Goal: Transaction & Acquisition: Purchase product/service

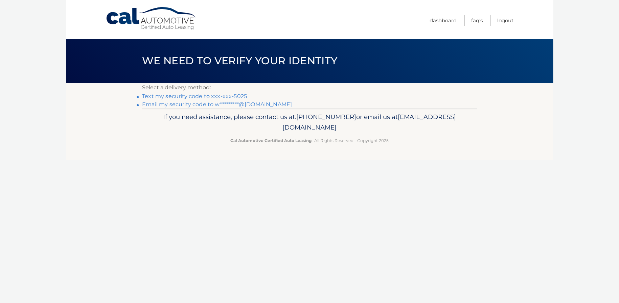
click at [214, 96] on link "Text my security code to xxx-xxx-5025" at bounding box center [194, 96] width 105 height 6
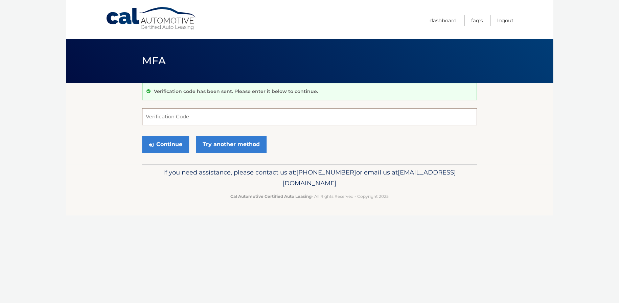
click at [303, 119] on input "Verification Code" at bounding box center [309, 116] width 335 height 17
type input "466983"
click at [167, 147] on button "Continue" at bounding box center [165, 144] width 47 height 17
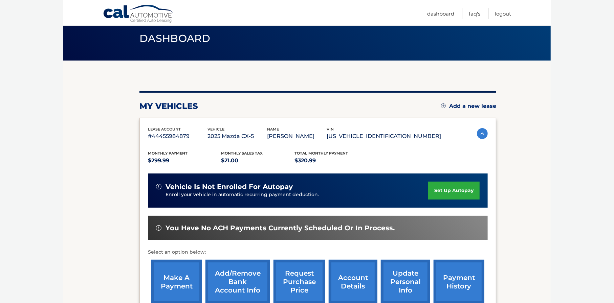
scroll to position [68, 0]
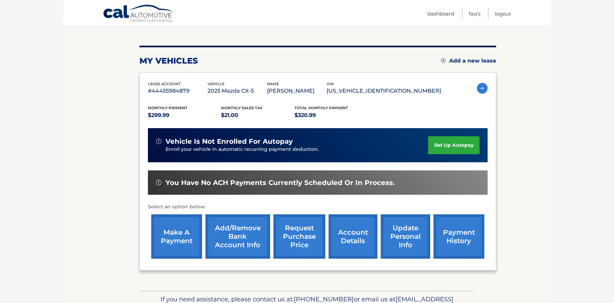
click at [185, 245] on link "make a payment" at bounding box center [176, 237] width 51 height 44
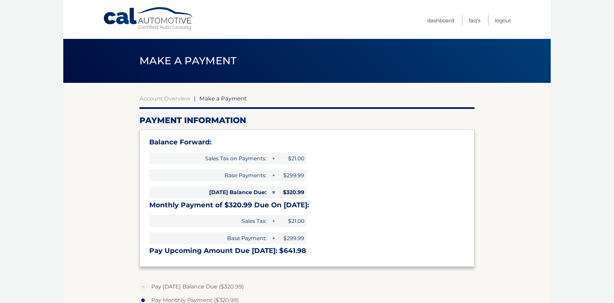
select select "MWQ4ZmM4NmMtZDVlNi00MTY0LWE2NDQtZjk3ZjhkYzAxYWEw"
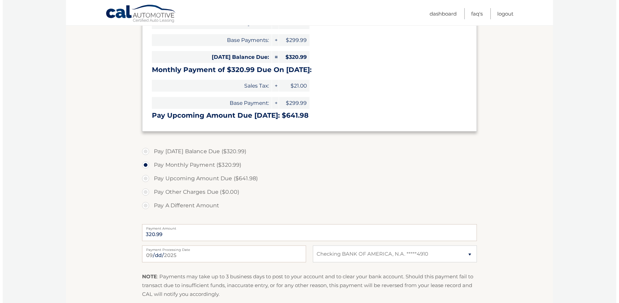
scroll to position [169, 0]
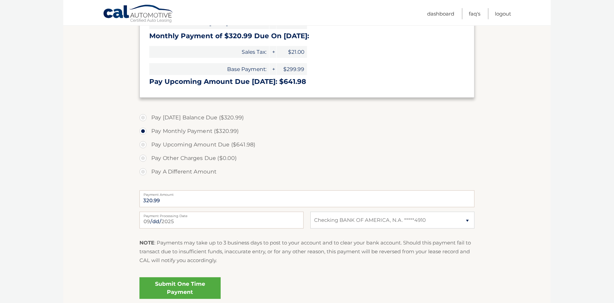
click at [182, 285] on link "Submit One Time Payment" at bounding box center [179, 289] width 81 height 22
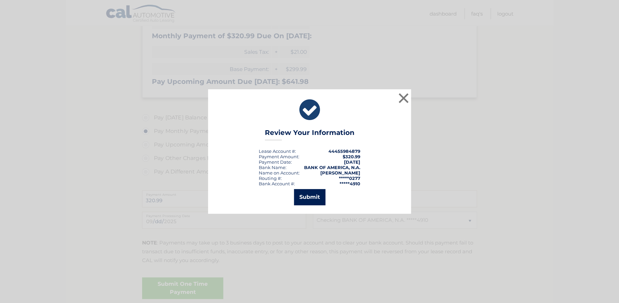
click at [311, 195] on button "Submit" at bounding box center [309, 197] width 31 height 16
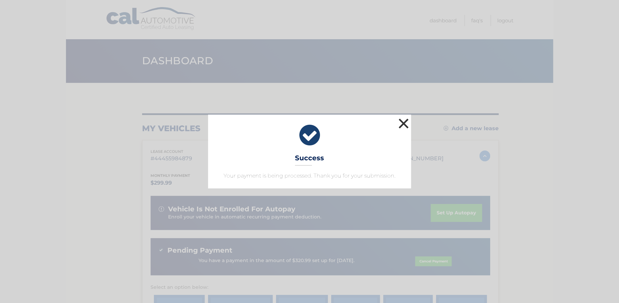
click at [400, 126] on button "×" at bounding box center [404, 124] width 14 height 14
